Goal: Find specific page/section: Find specific page/section

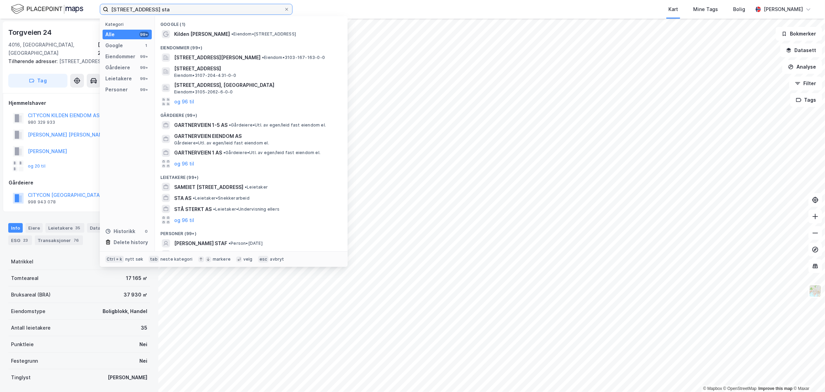
drag, startPoint x: 0, startPoint y: 0, endPoint x: 21, endPoint y: 10, distance: 23.1
click at [21, 10] on div "Gartnerveien 15 sta Kategori Alle 99+ Google 1 Eiendommer 99+ Gårdeiere 99+ Lei…" at bounding box center [412, 9] width 825 height 19
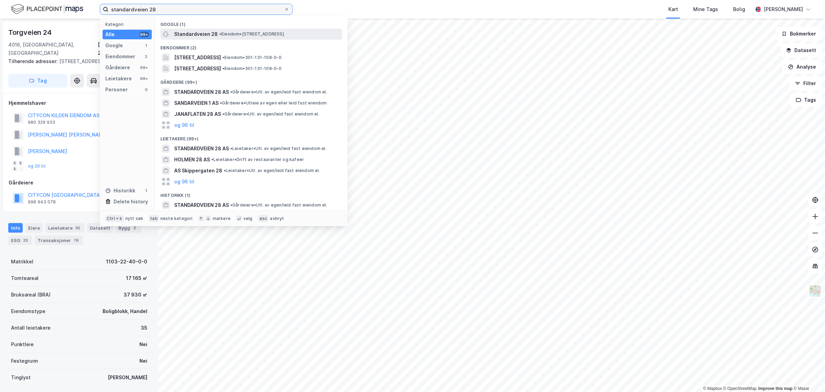
type input "standardveien 28"
click at [230, 35] on span "• Eiendom • [STREET_ADDRESS]" at bounding box center [251, 34] width 65 height 6
